Goal: Find specific page/section: Find specific page/section

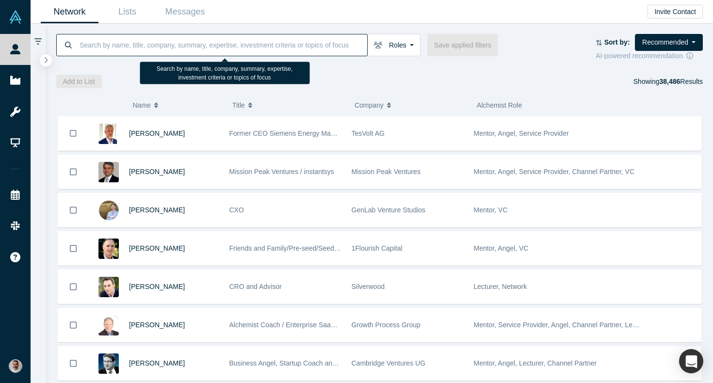
click at [127, 46] on input at bounding box center [223, 44] width 289 height 23
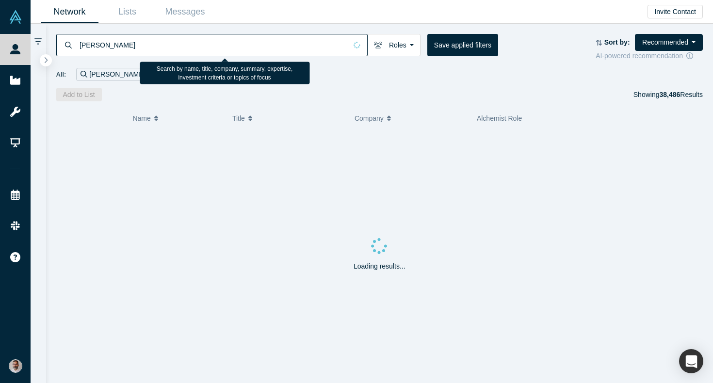
type input "[PERSON_NAME]"
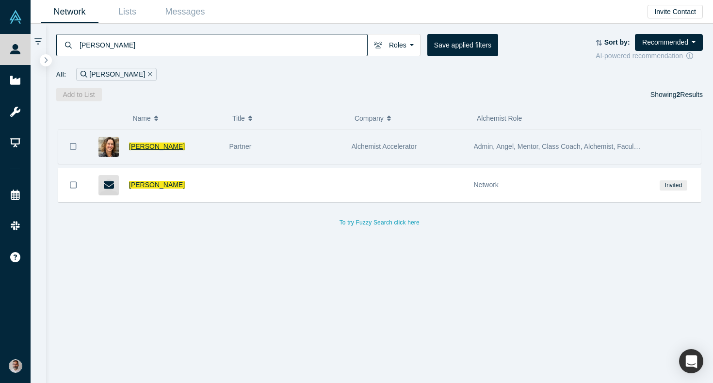
click at [162, 148] on span "[PERSON_NAME]" at bounding box center [157, 147] width 56 height 8
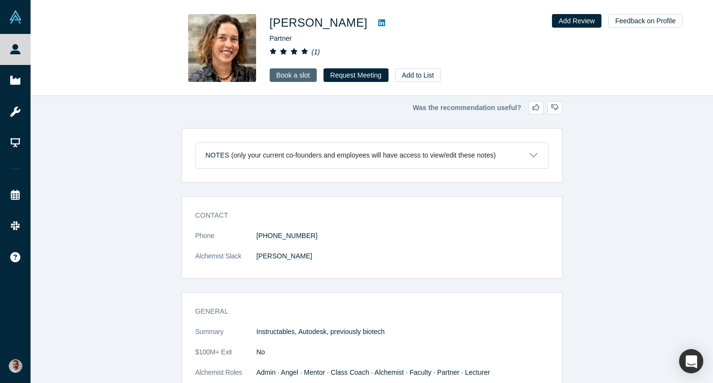
click at [277, 79] on link "Book a slot" at bounding box center [293, 75] width 47 height 14
